Goal: Transaction & Acquisition: Download file/media

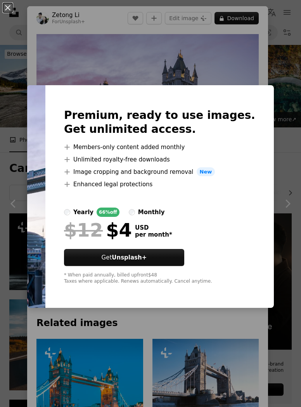
scroll to position [3873, 0]
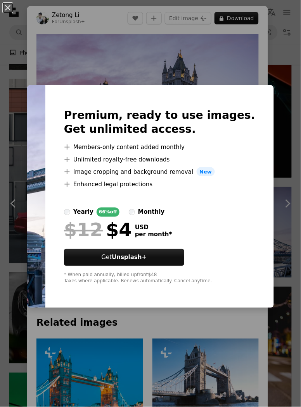
click at [283, 43] on div "An X shape Premium, ready to use images. Get unlimited access. A plus sign Memb…" at bounding box center [150, 203] width 301 height 407
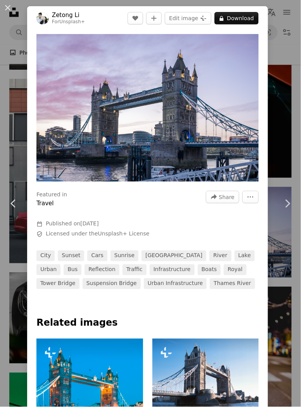
click at [286, 39] on div "An X shape Chevron left Chevron right Zetong Li For Unsplash+ A heart A plus si…" at bounding box center [150, 203] width 301 height 407
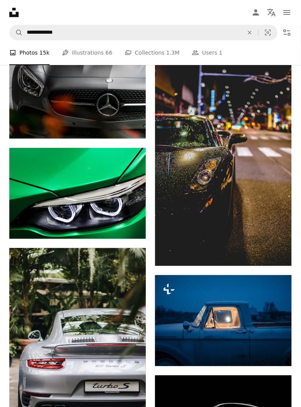
scroll to position [4103, 0]
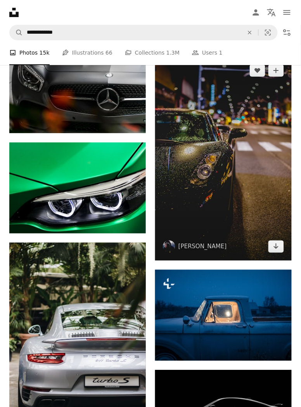
click at [267, 179] on img at bounding box center [223, 159] width 136 height 204
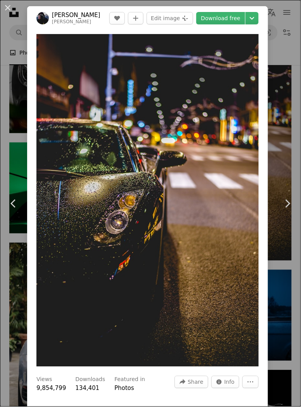
click at [286, 38] on div "An X shape Chevron left Chevron right [PERSON_NAME] mattrighetti A heart A plus…" at bounding box center [150, 203] width 301 height 407
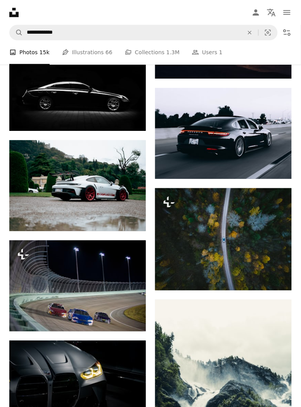
scroll to position [4892, 0]
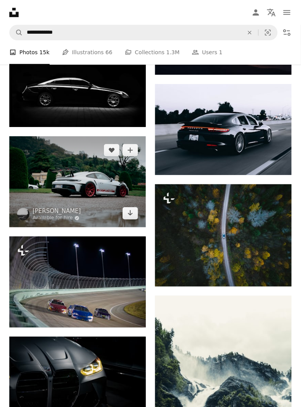
click at [123, 199] on img at bounding box center [77, 181] width 136 height 91
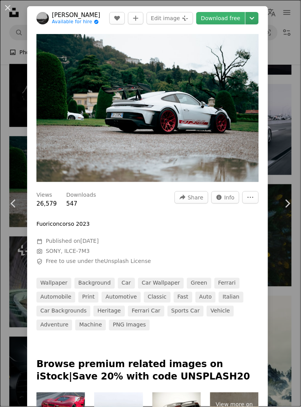
click at [258, 17] on icon "Chevron down" at bounding box center [252, 18] width 12 height 9
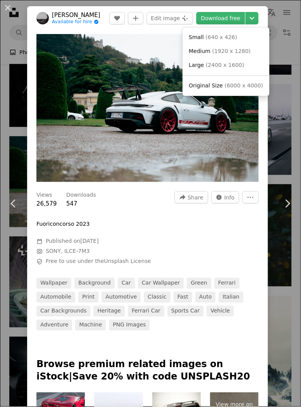
click at [247, 89] on span "( 6000 x 4000 )" at bounding box center [243, 86] width 38 height 6
